Goal: Information Seeking & Learning: Learn about a topic

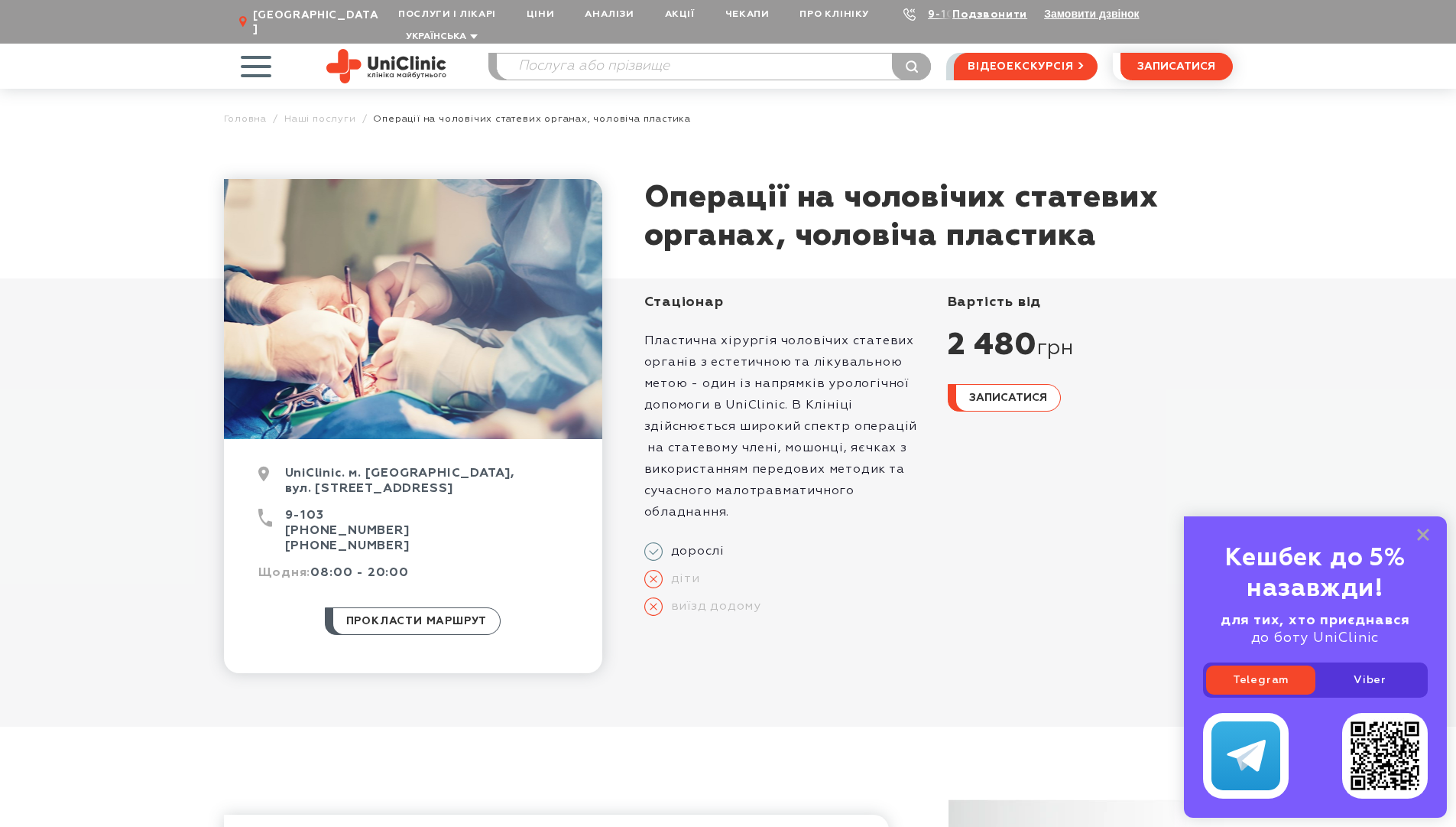
click at [262, 40] on span "button" at bounding box center [256, 66] width 64 height 64
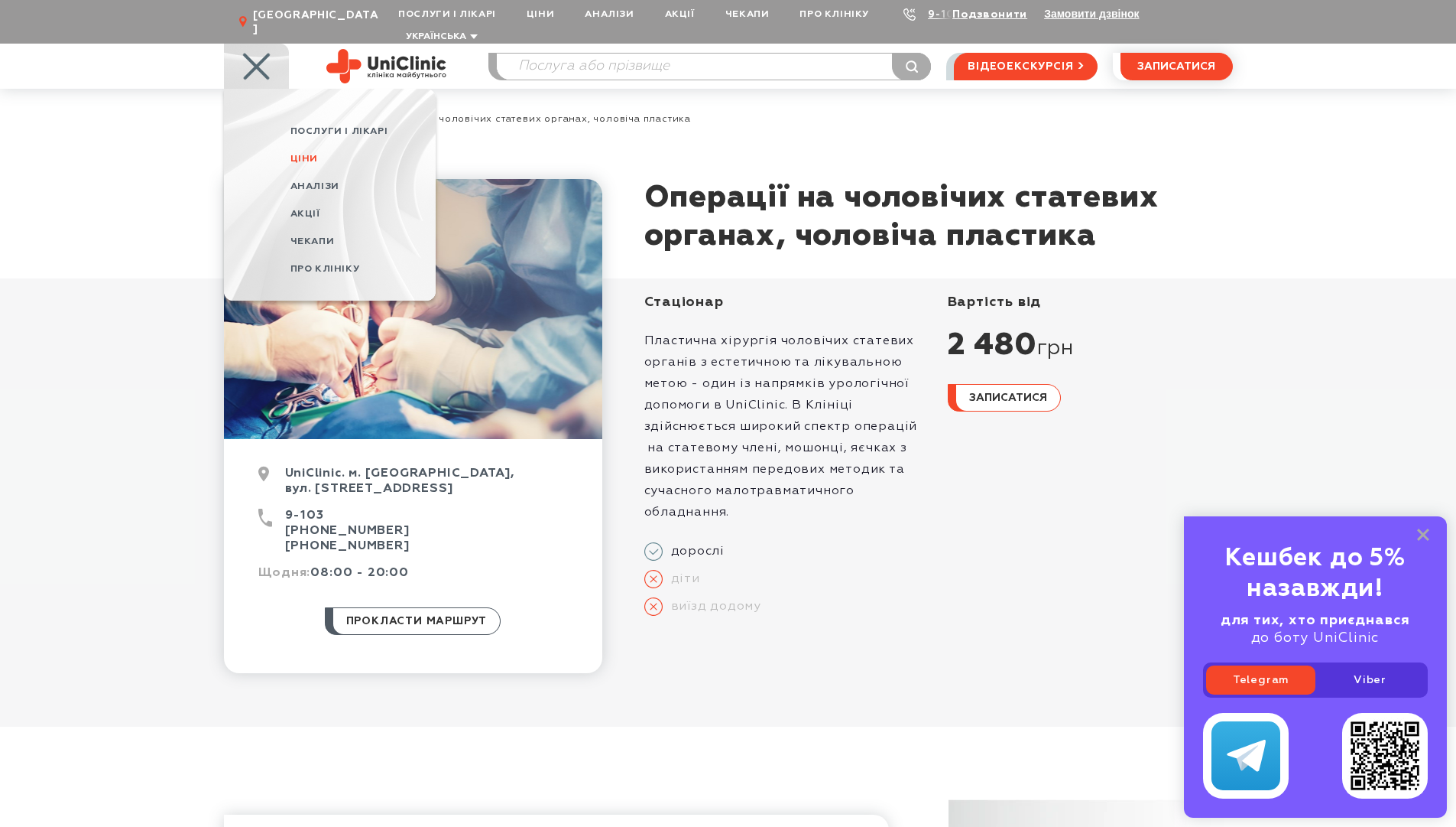
click at [303, 154] on span "Ціни" at bounding box center [305, 159] width 27 height 10
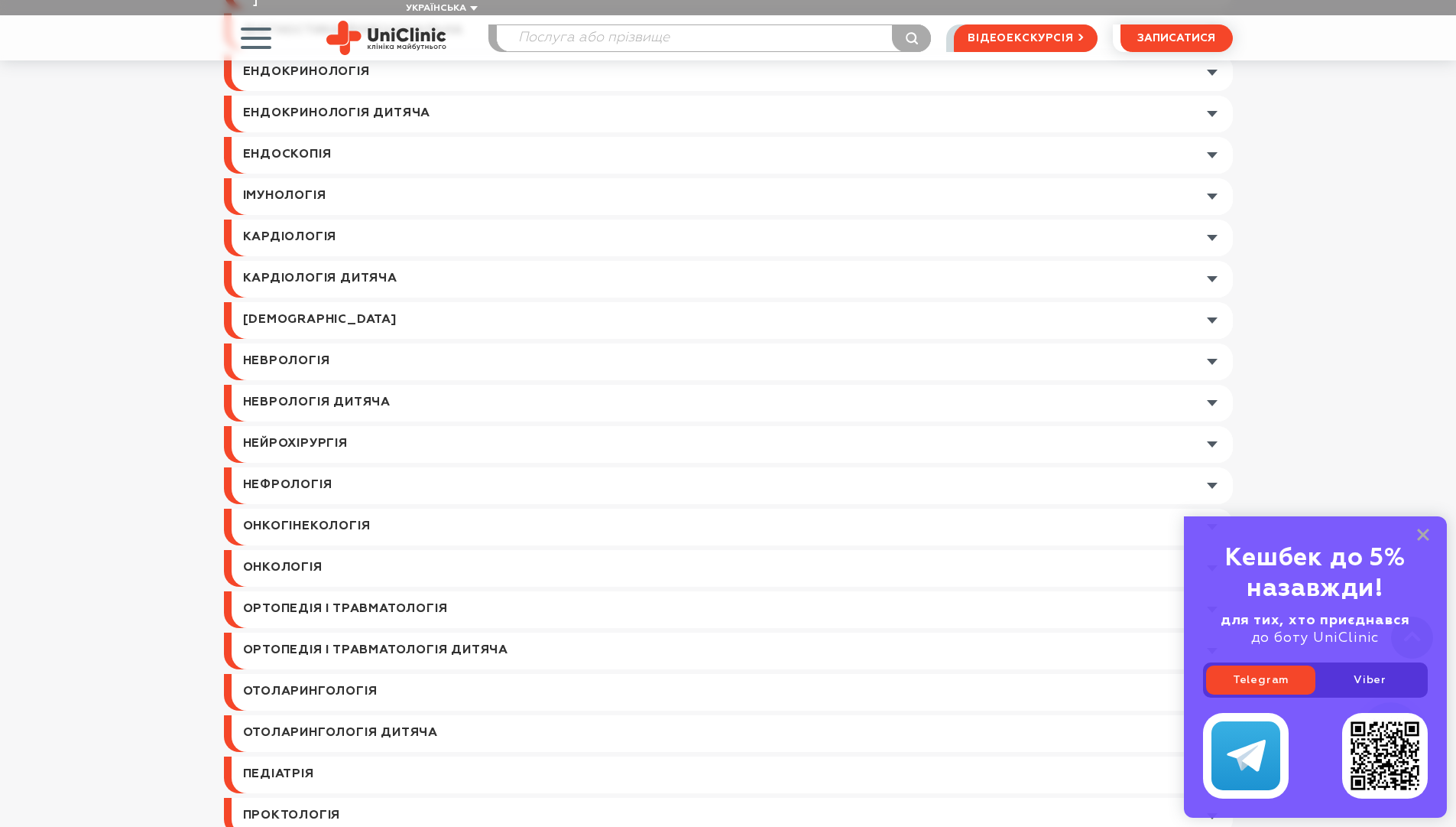
scroll to position [1453, 0]
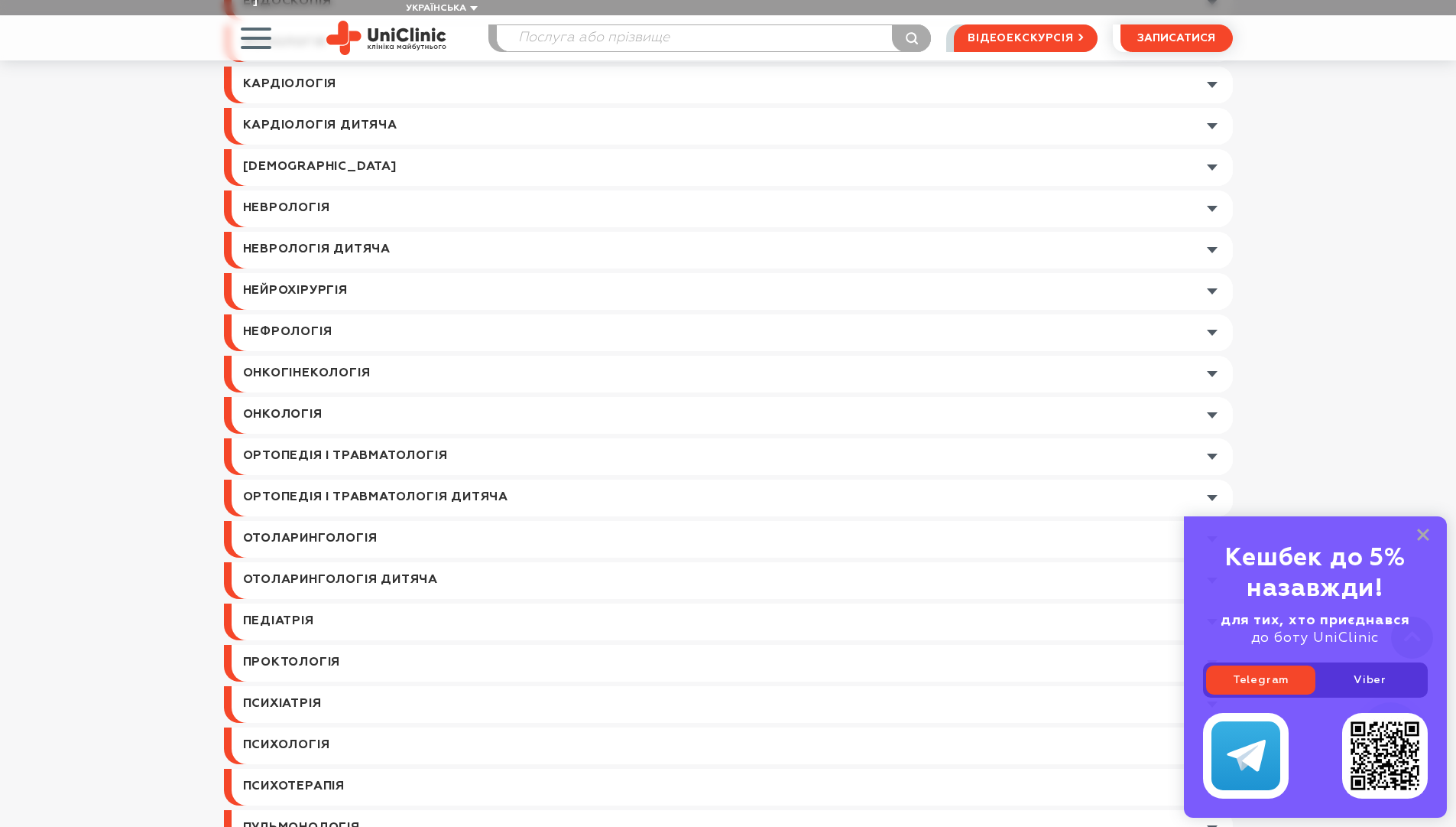
click at [1430, 531] on div "Кешбек до 5% назавжди! для тих, хто приєднався до боту UniClinic Telegram Viber" at bounding box center [1316, 666] width 263 height 301
click at [1424, 533] on icon at bounding box center [1424, 534] width 12 height 13
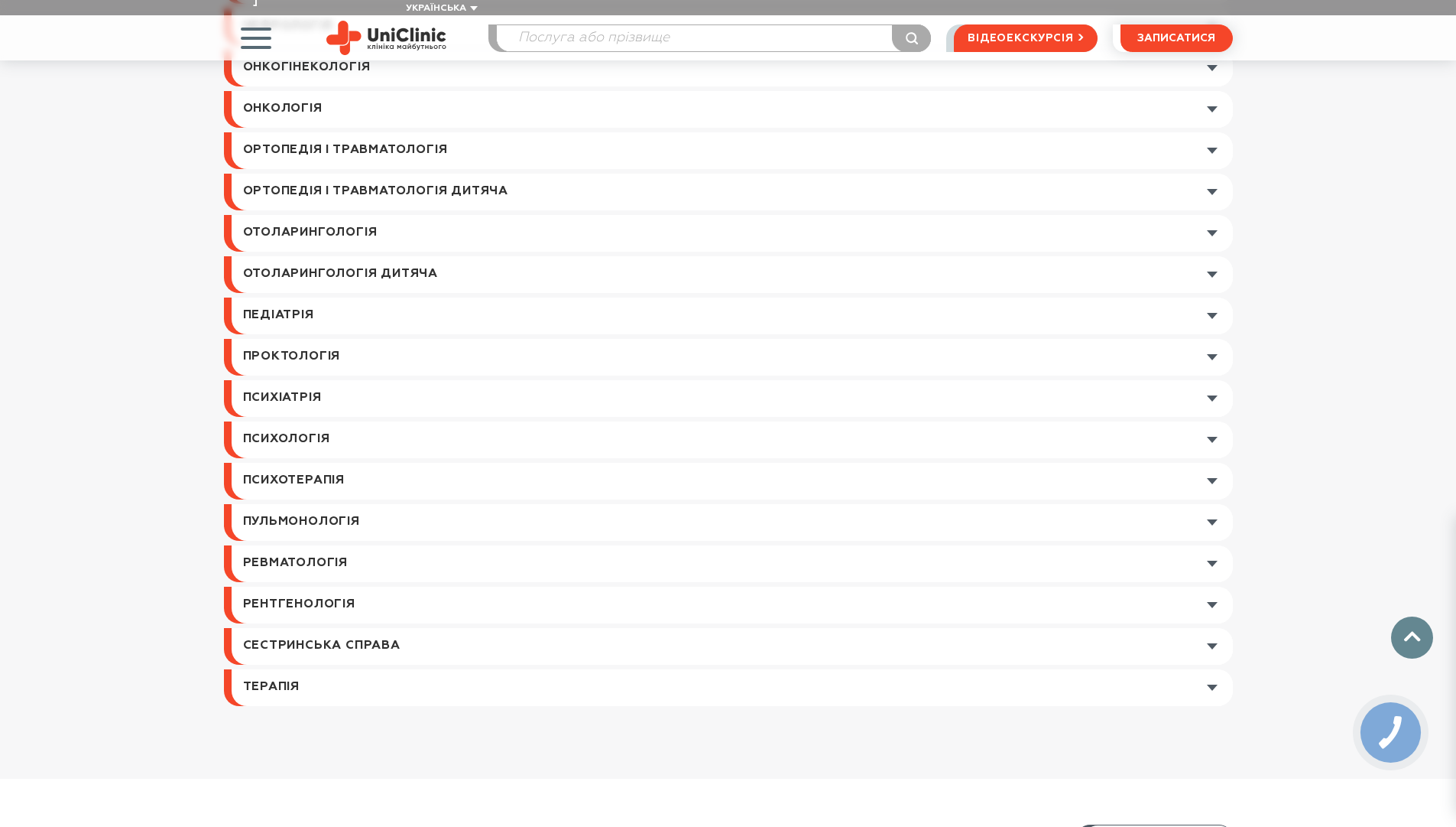
scroll to position [2065, 0]
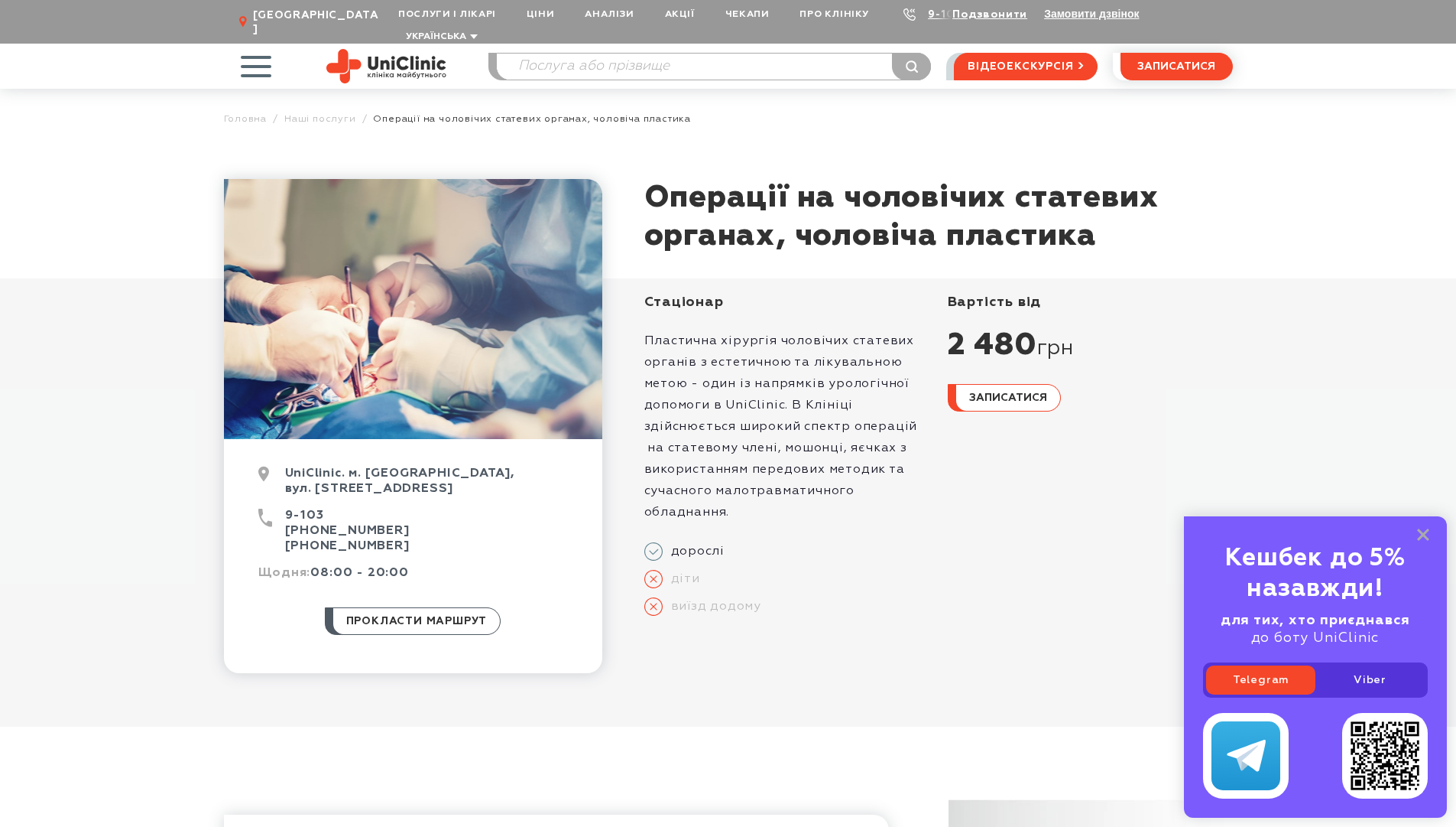
click at [249, 50] on span "button" at bounding box center [256, 66] width 64 height 64
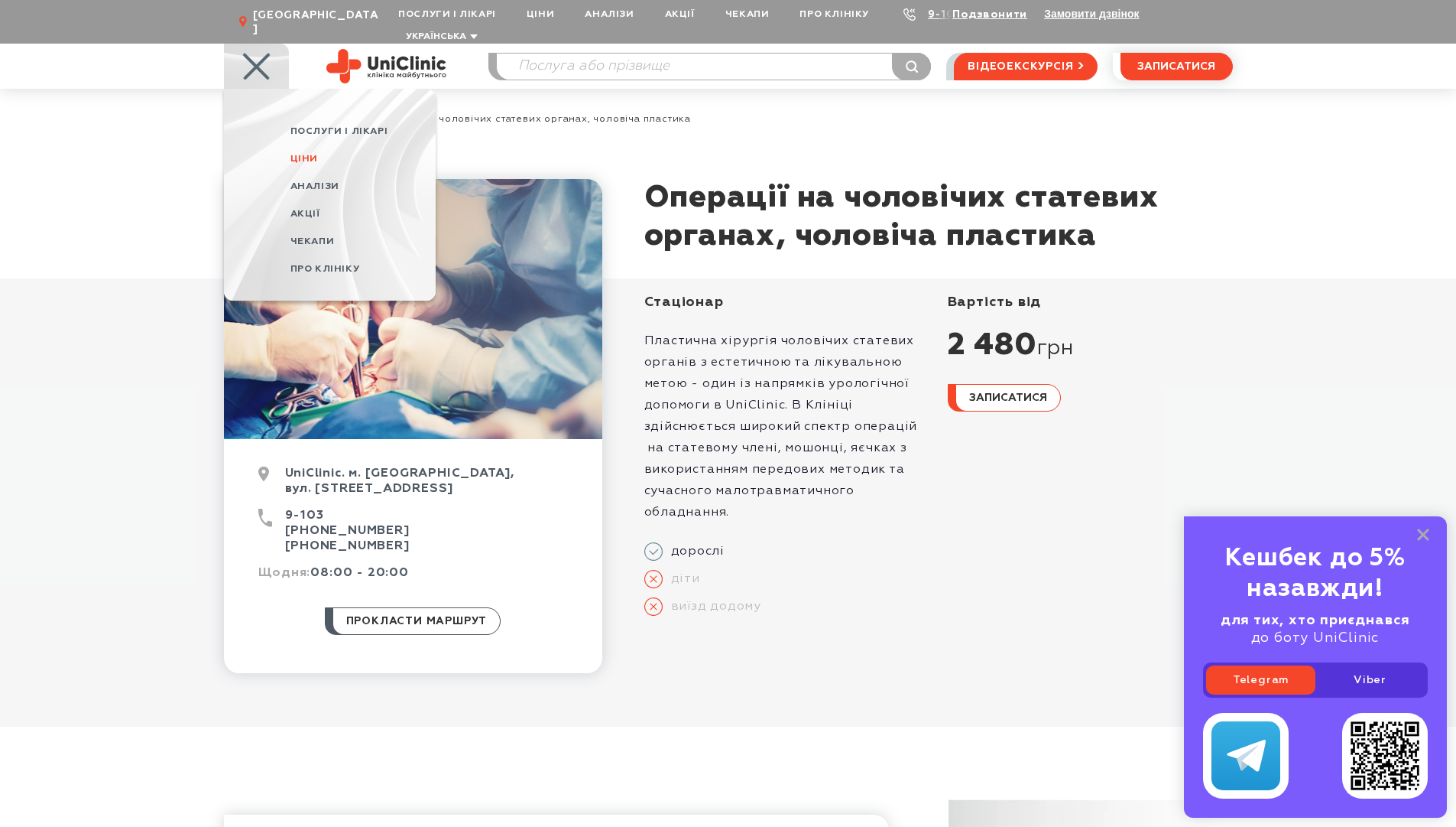
click at [298, 154] on span "Ціни" at bounding box center [305, 159] width 27 height 10
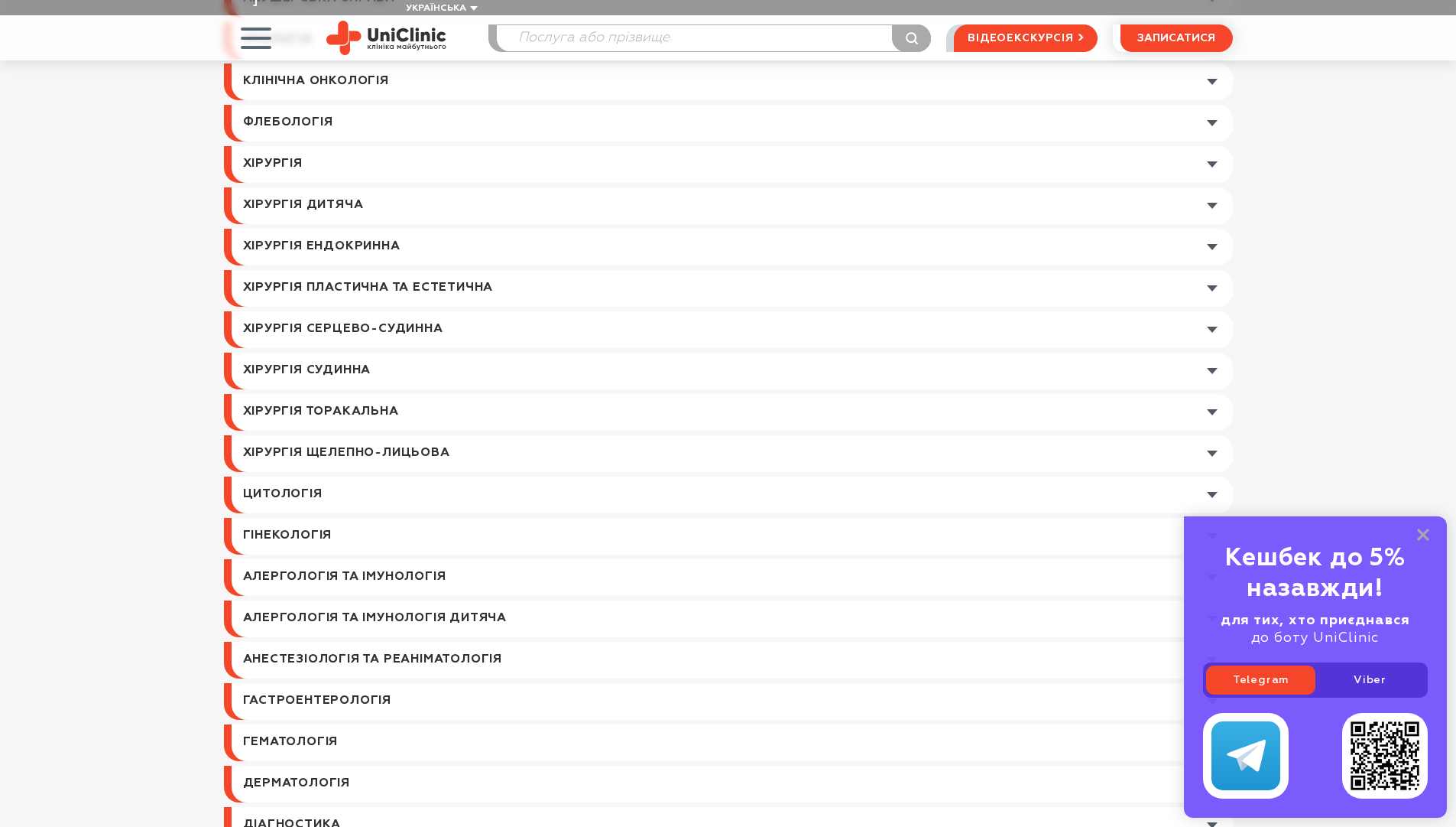
scroll to position [76, 0]
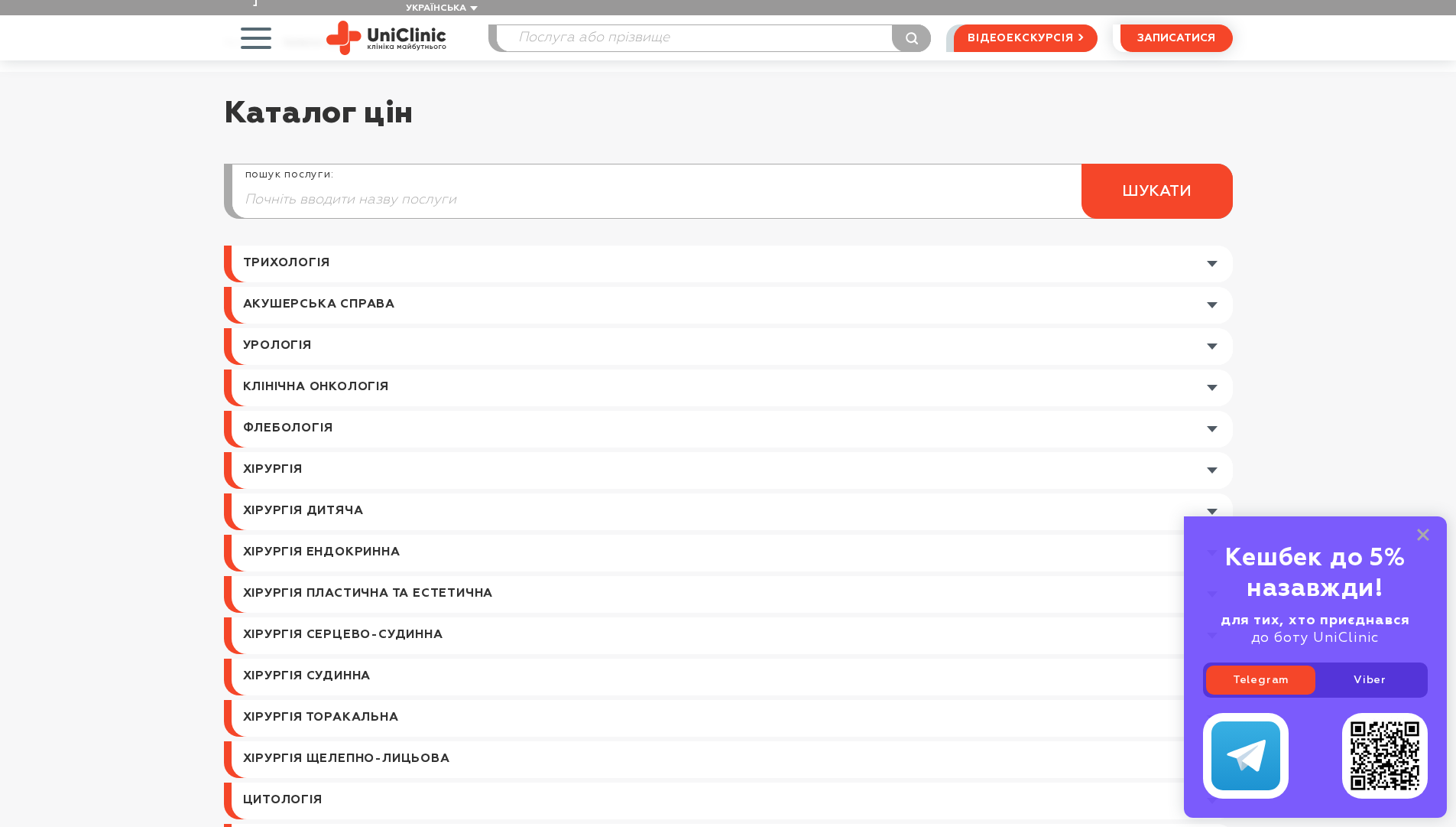
click at [318, 332] on link at bounding box center [732, 346] width 1001 height 36
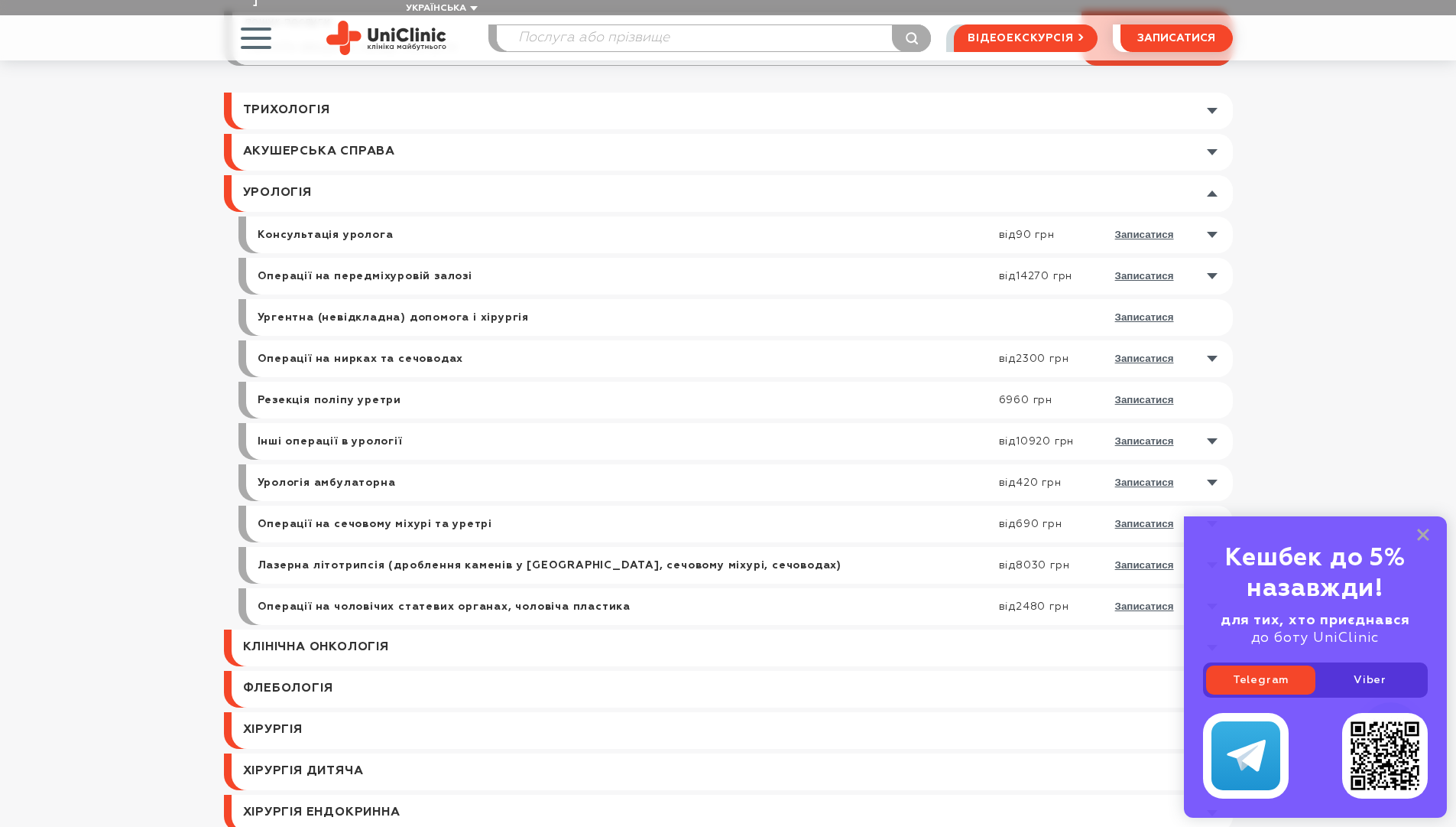
scroll to position [382, 0]
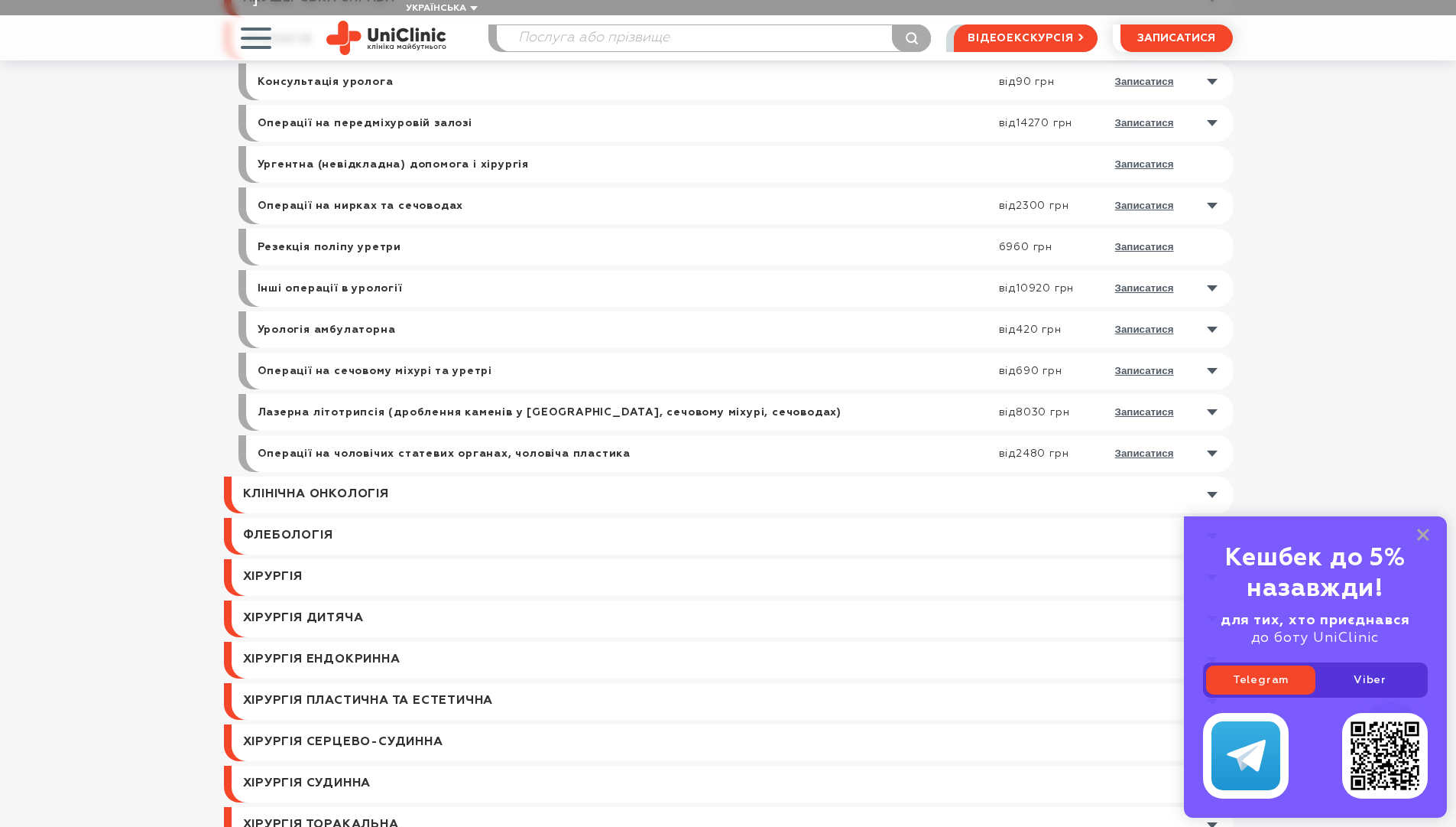
click at [1213, 440] on link at bounding box center [744, 453] width 980 height 36
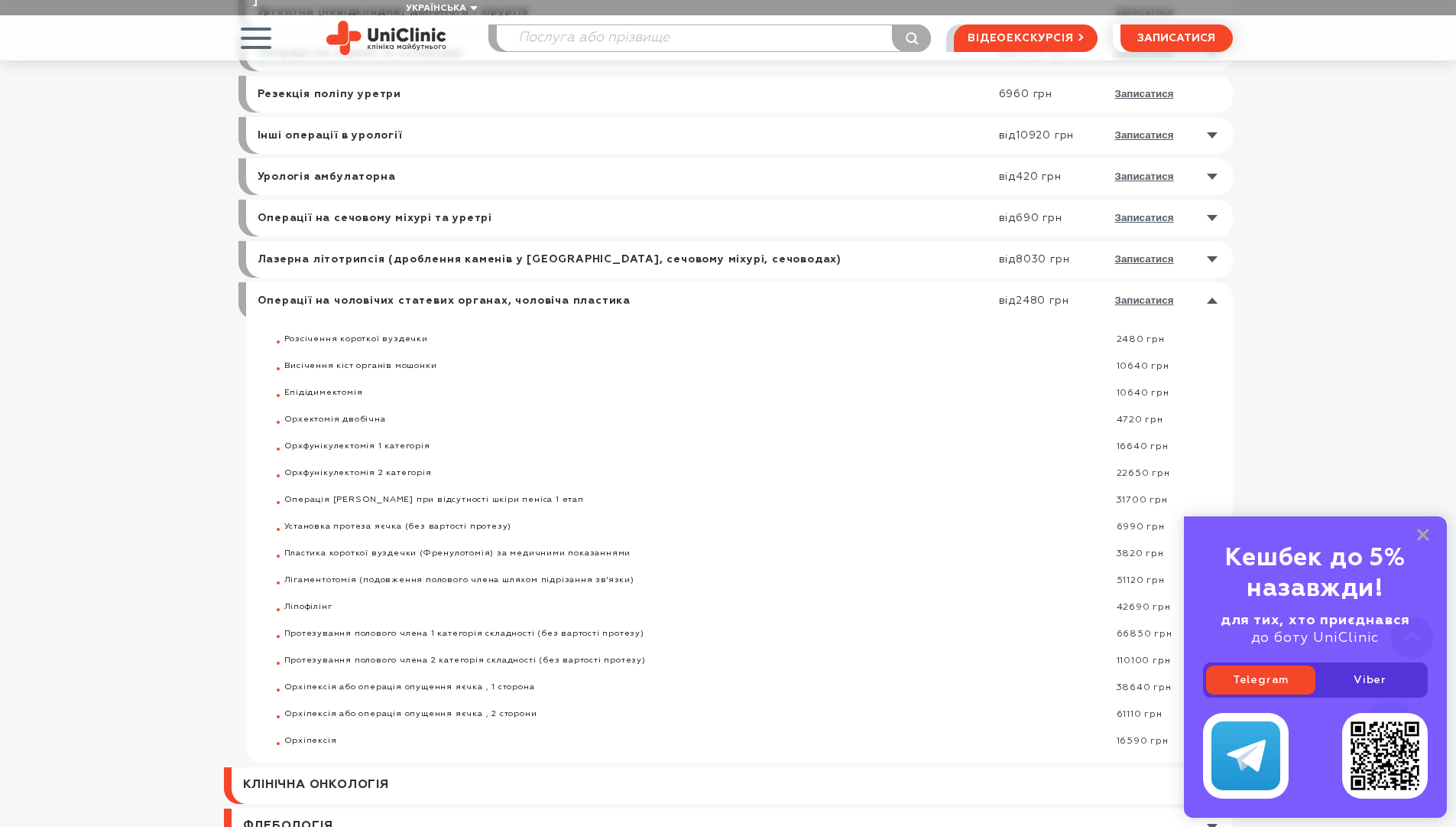
scroll to position [611, 0]
